Goal: Entertainment & Leisure: Browse casually

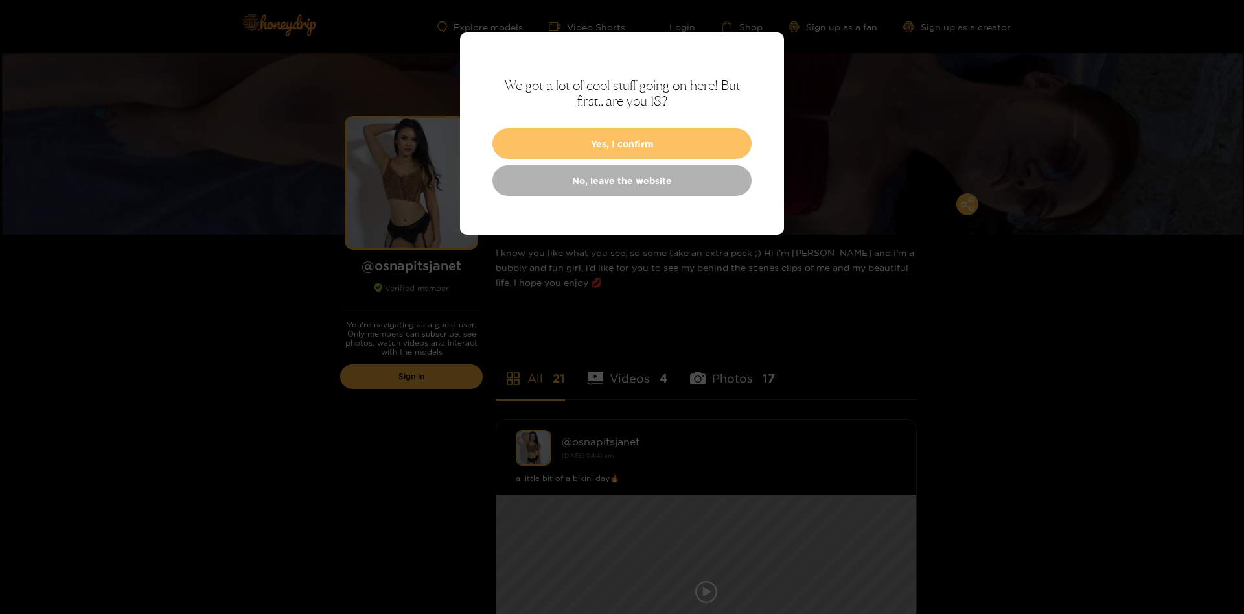
click at [566, 145] on button "Yes, I confirm" at bounding box center [621, 143] width 259 height 30
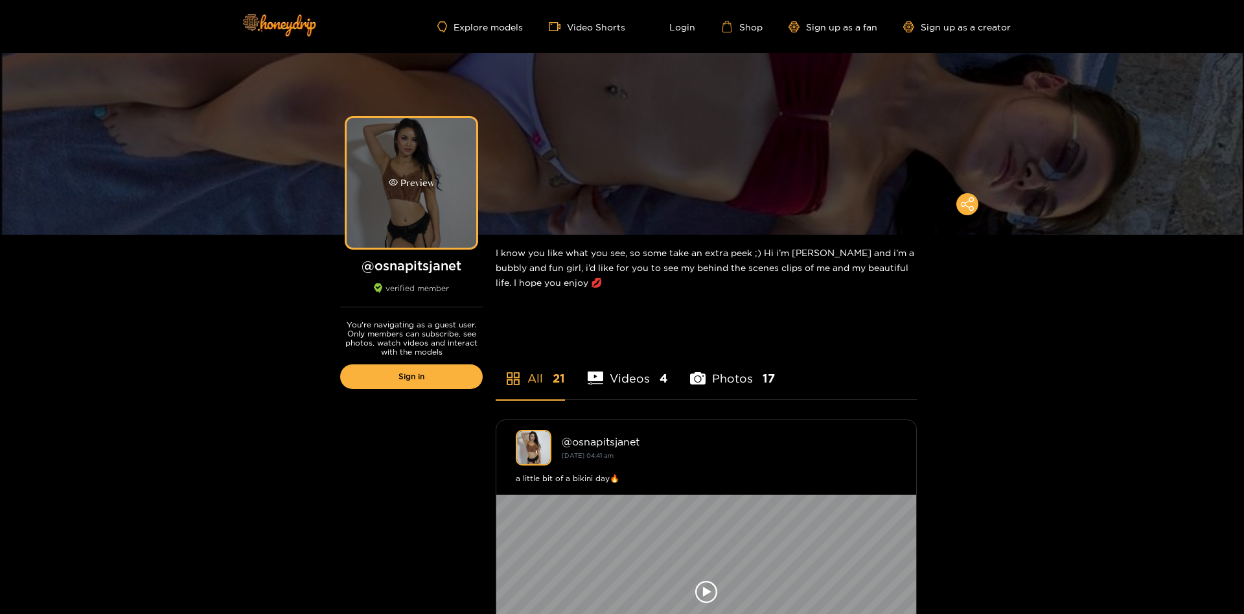
click at [399, 165] on div "Preview" at bounding box center [412, 183] width 130 height 130
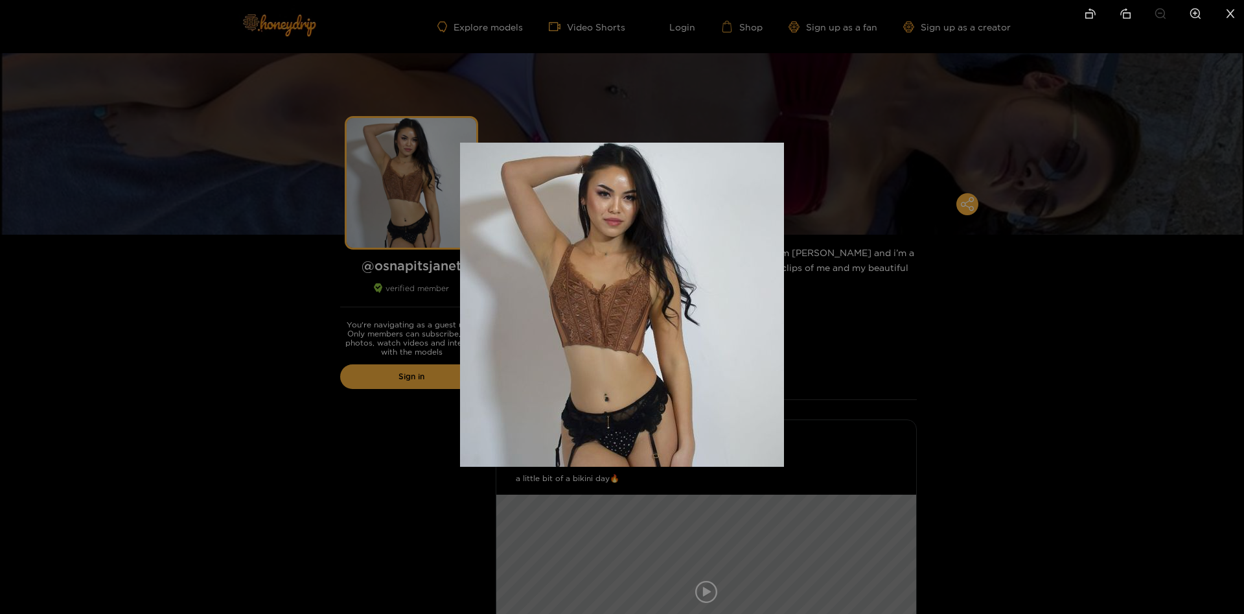
click at [325, 360] on div at bounding box center [622, 307] width 1244 height 614
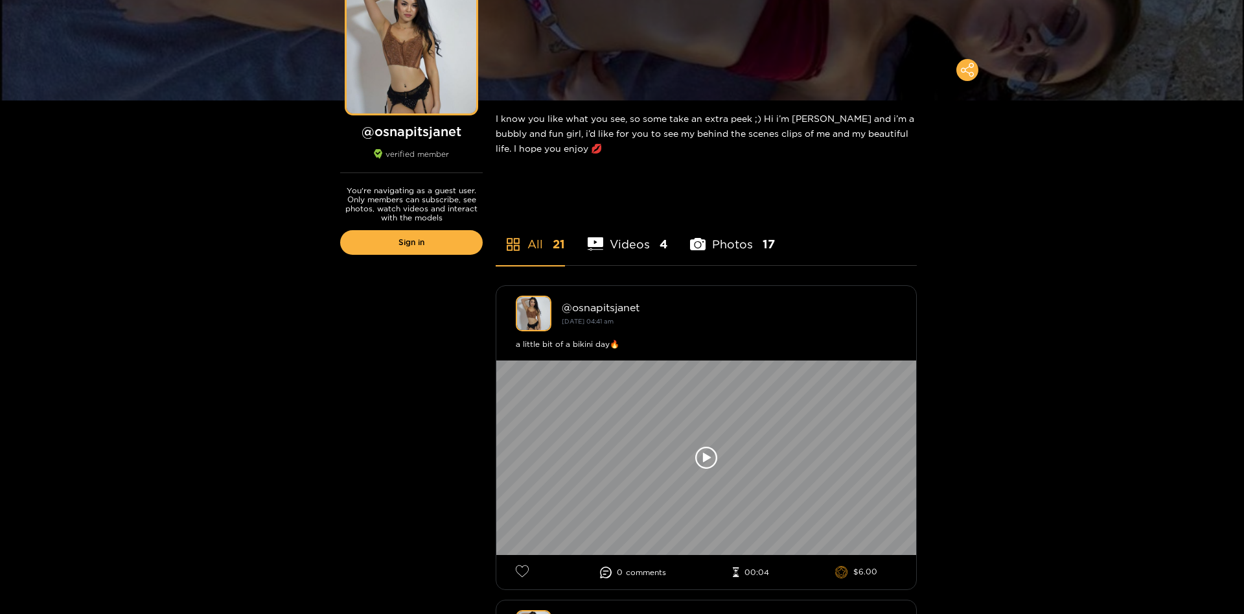
scroll to position [314, 0]
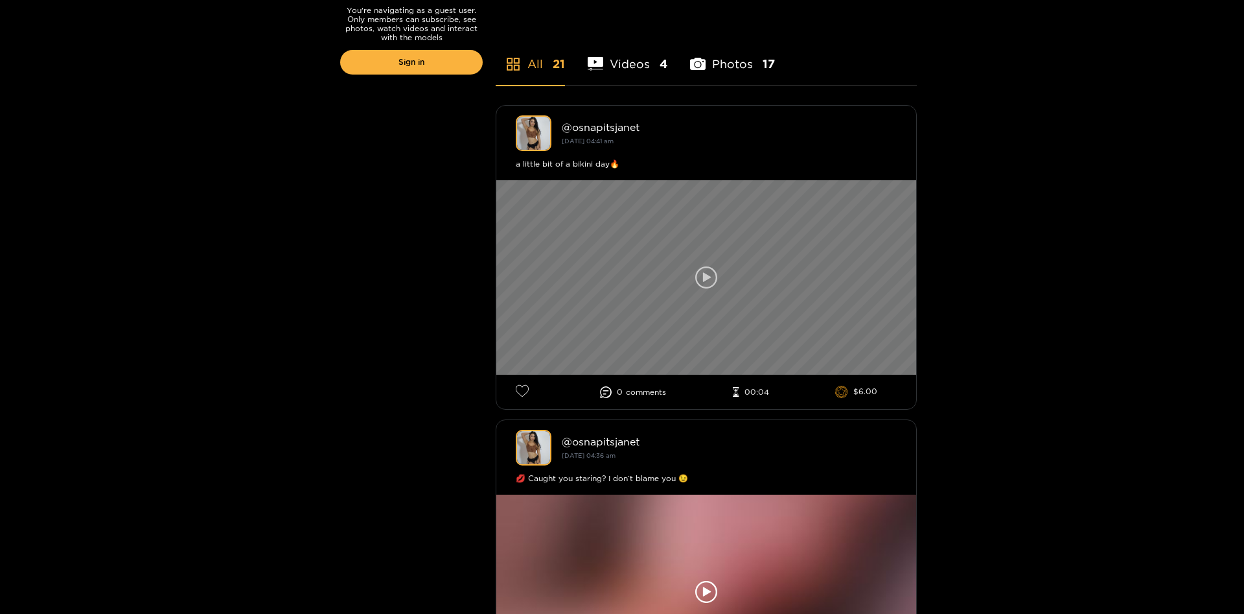
click at [718, 274] on div at bounding box center [706, 277] width 420 height 194
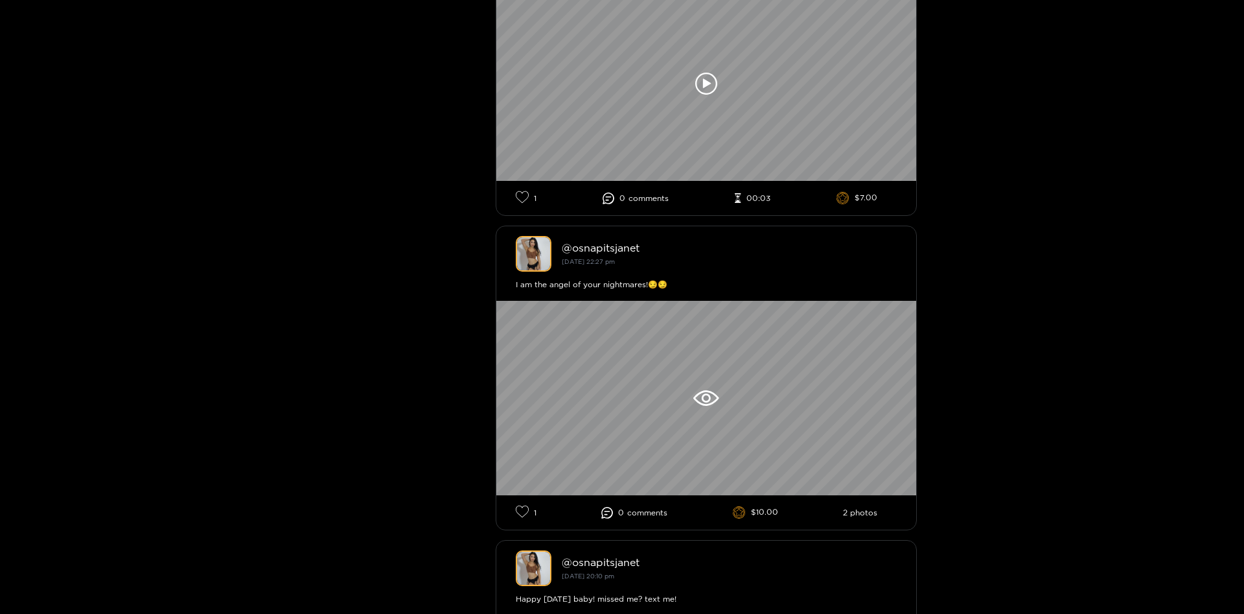
scroll to position [1401, 0]
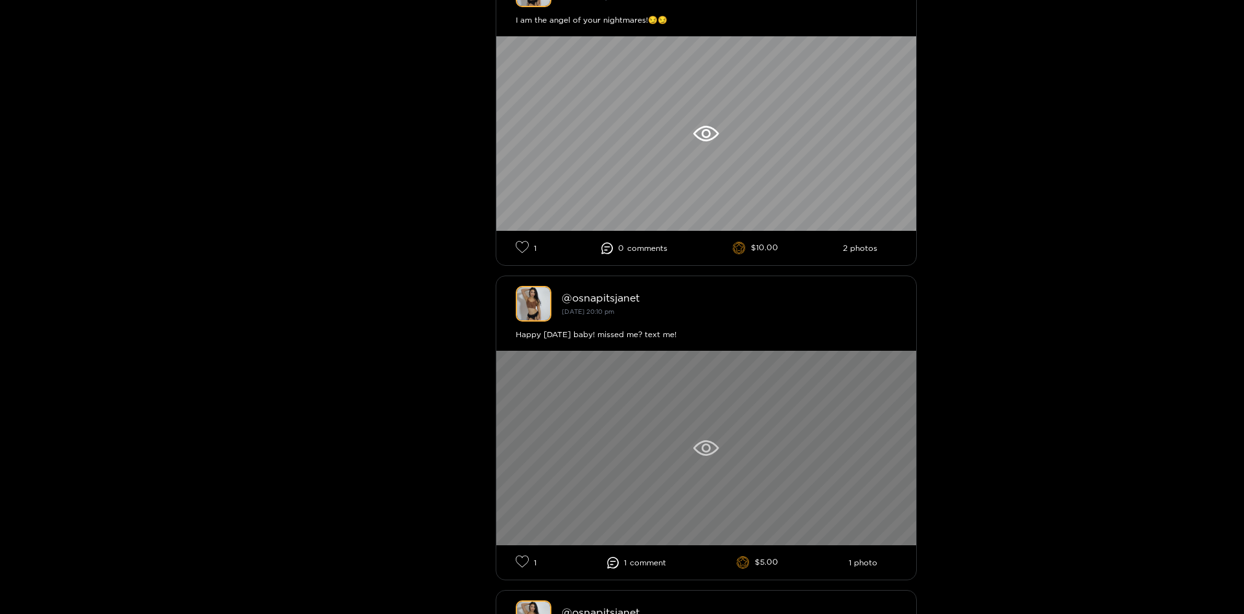
click at [709, 446] on icon at bounding box center [706, 447] width 9 height 9
